Goal: Information Seeking & Learning: Learn about a topic

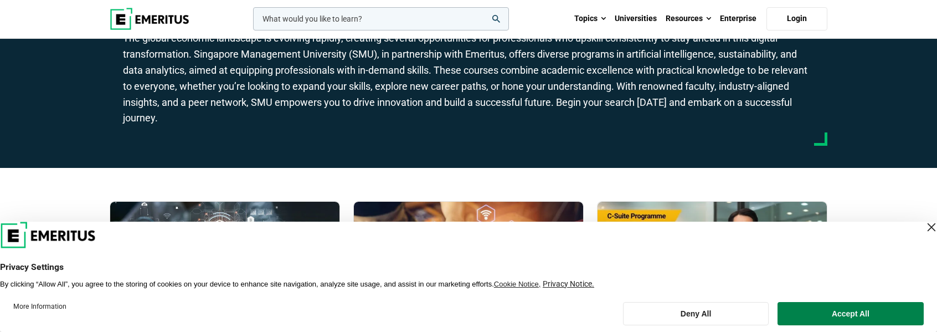
scroll to position [111, 0]
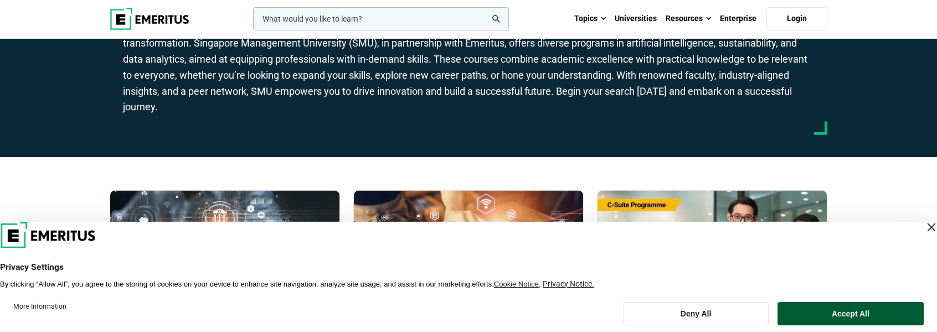
click at [824, 322] on button "Accept All" at bounding box center [850, 313] width 146 height 23
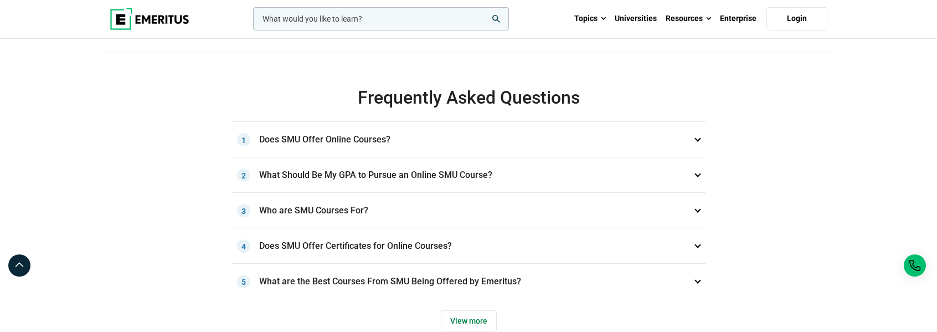
scroll to position [775, 0]
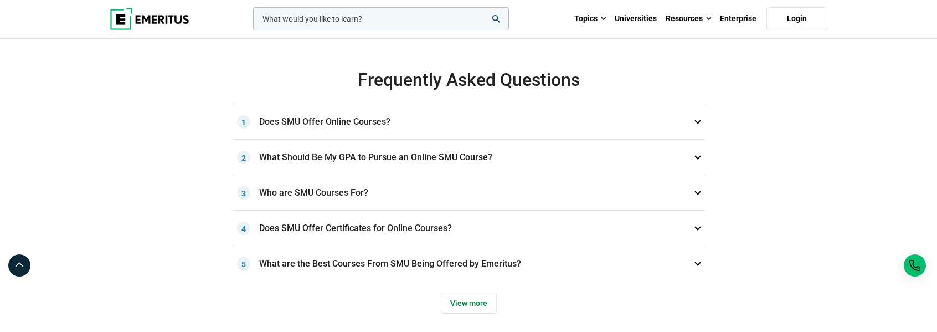
click at [399, 122] on h3 "Does SMU Offer Online Courses? 1" at bounding box center [468, 121] width 474 height 35
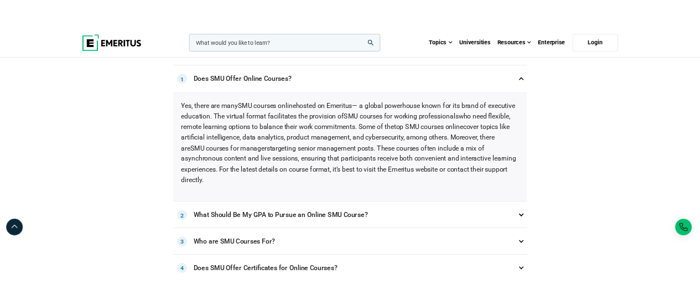
scroll to position [886, 0]
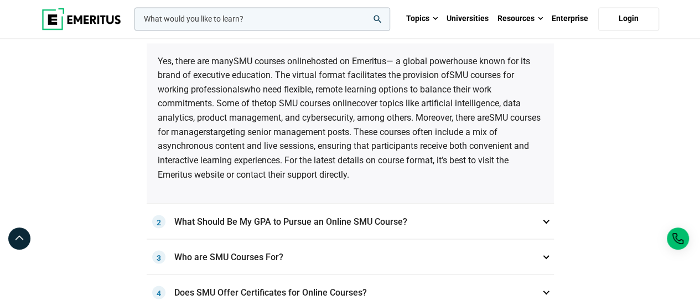
click at [348, 98] on span "top SMU courses online" at bounding box center [310, 103] width 92 height 11
click at [350, 98] on span "top SMU courses online" at bounding box center [310, 103] width 92 height 11
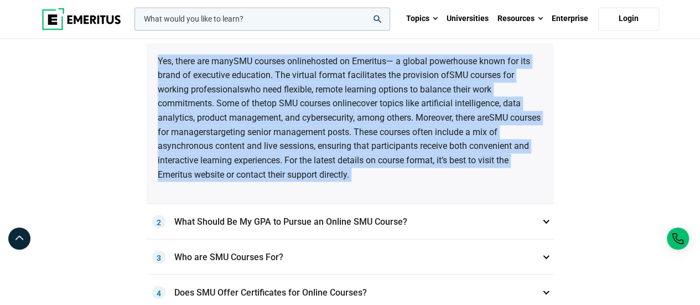
click at [350, 98] on span "top SMU courses online" at bounding box center [310, 103] width 92 height 11
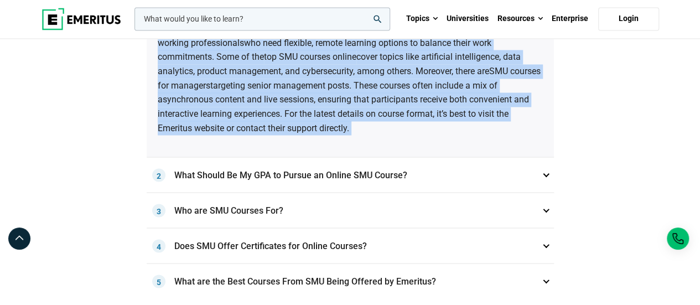
scroll to position [996, 0]
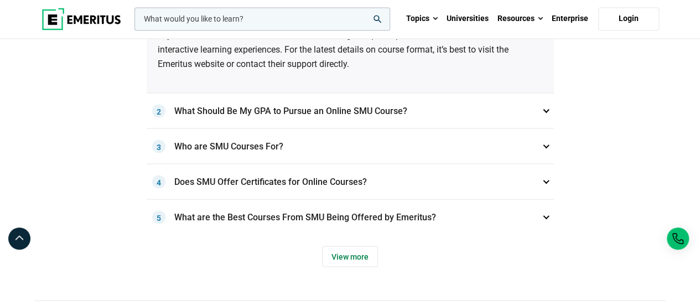
click at [365, 112] on h3 "What Should Be My GPA to Pursue an Online SMU Course? 2" at bounding box center [350, 110] width 407 height 35
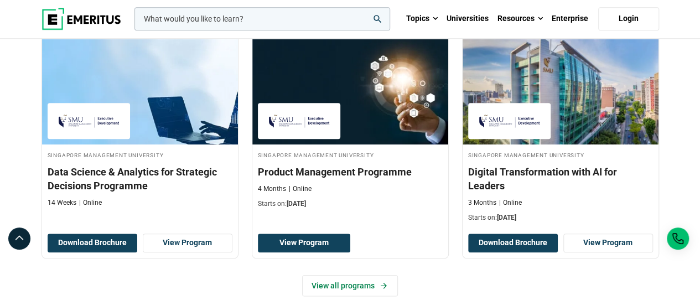
scroll to position [498, 0]
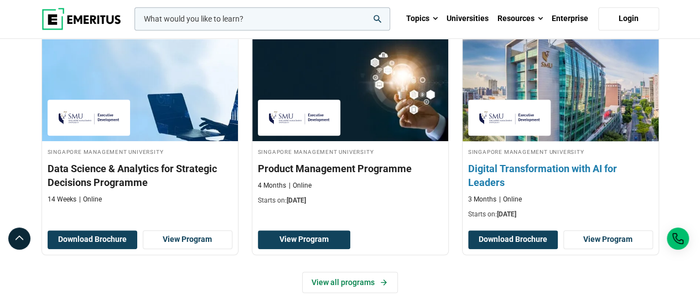
click at [500, 166] on h3 "Digital Transformation with AI for Leaders" at bounding box center [560, 176] width 185 height 28
click at [611, 242] on link "View Program" at bounding box center [609, 239] width 90 height 19
